Goal: Navigation & Orientation: Find specific page/section

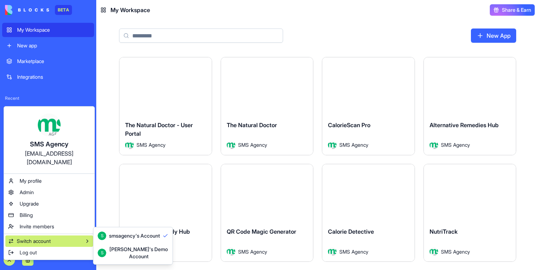
click at [130, 246] on div "[PERSON_NAME]'s Demo Account" at bounding box center [138, 253] width 59 height 14
